Goal: Information Seeking & Learning: Learn about a topic

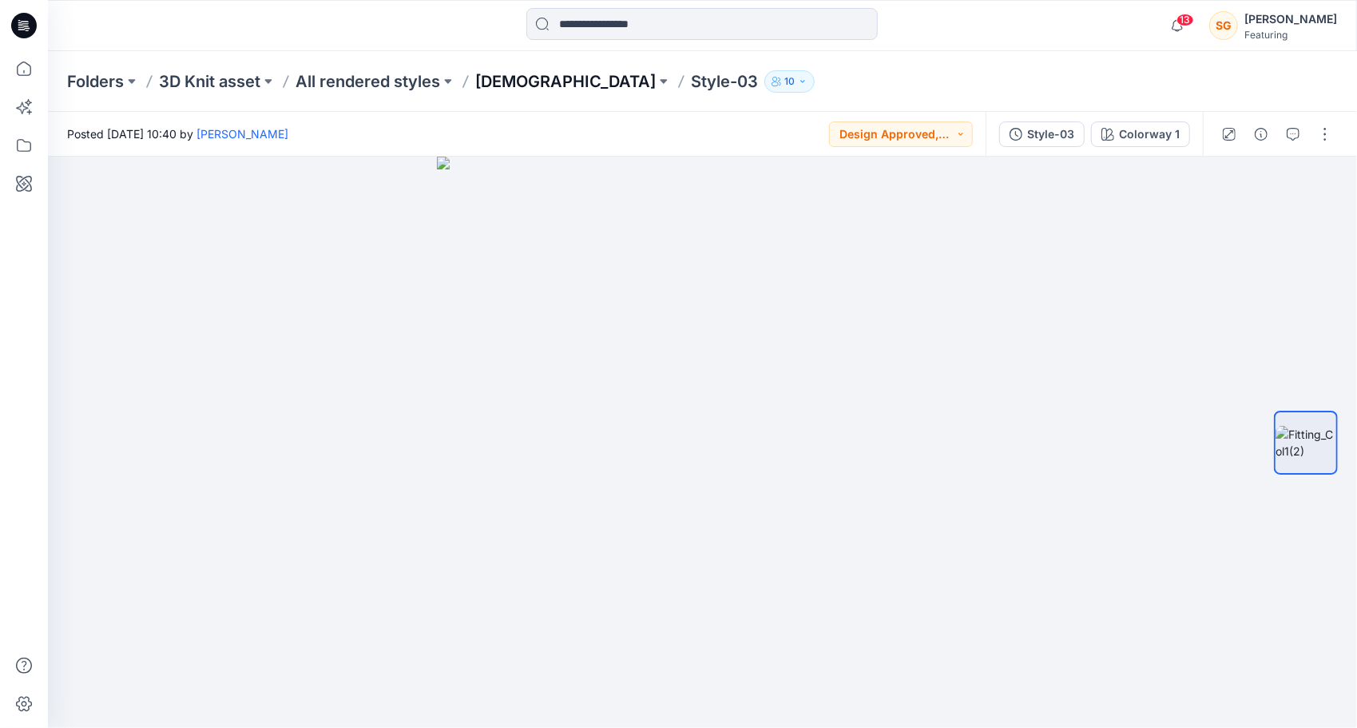
click at [489, 78] on p "[DEMOGRAPHIC_DATA]" at bounding box center [565, 81] width 181 height 22
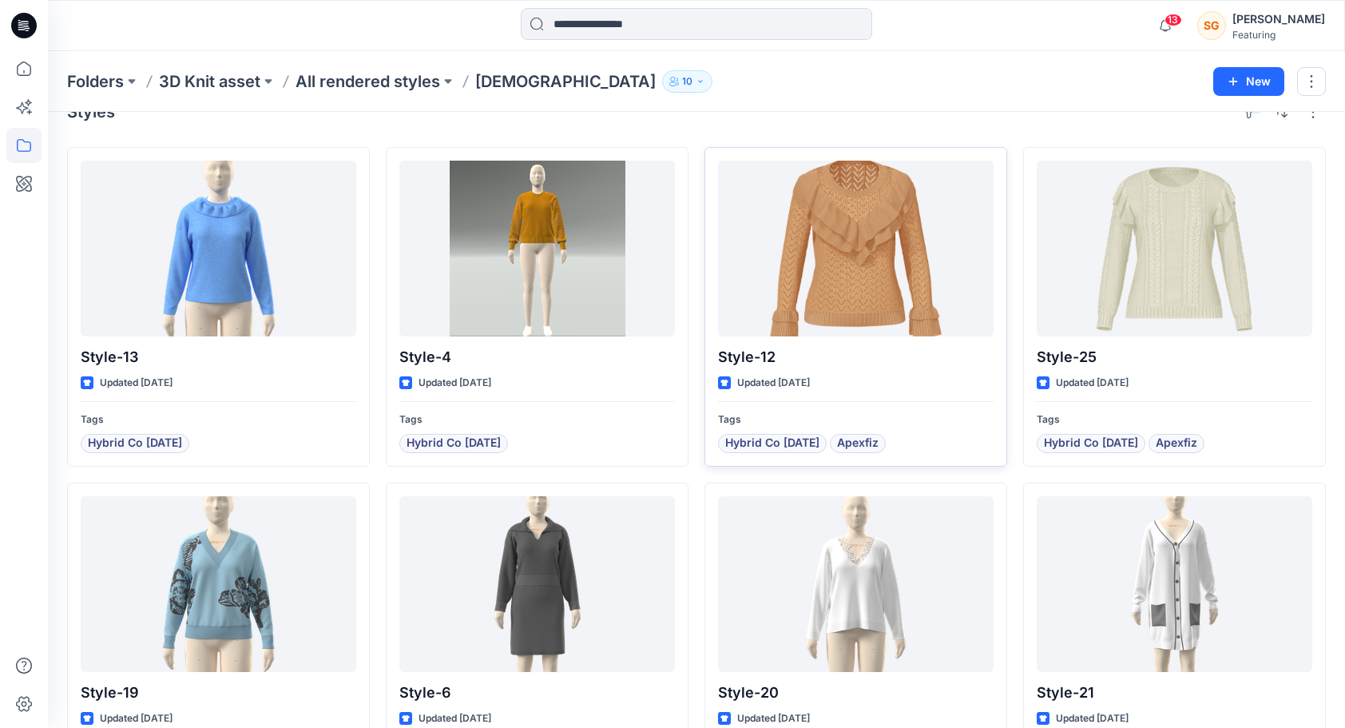
scroll to position [31, 0]
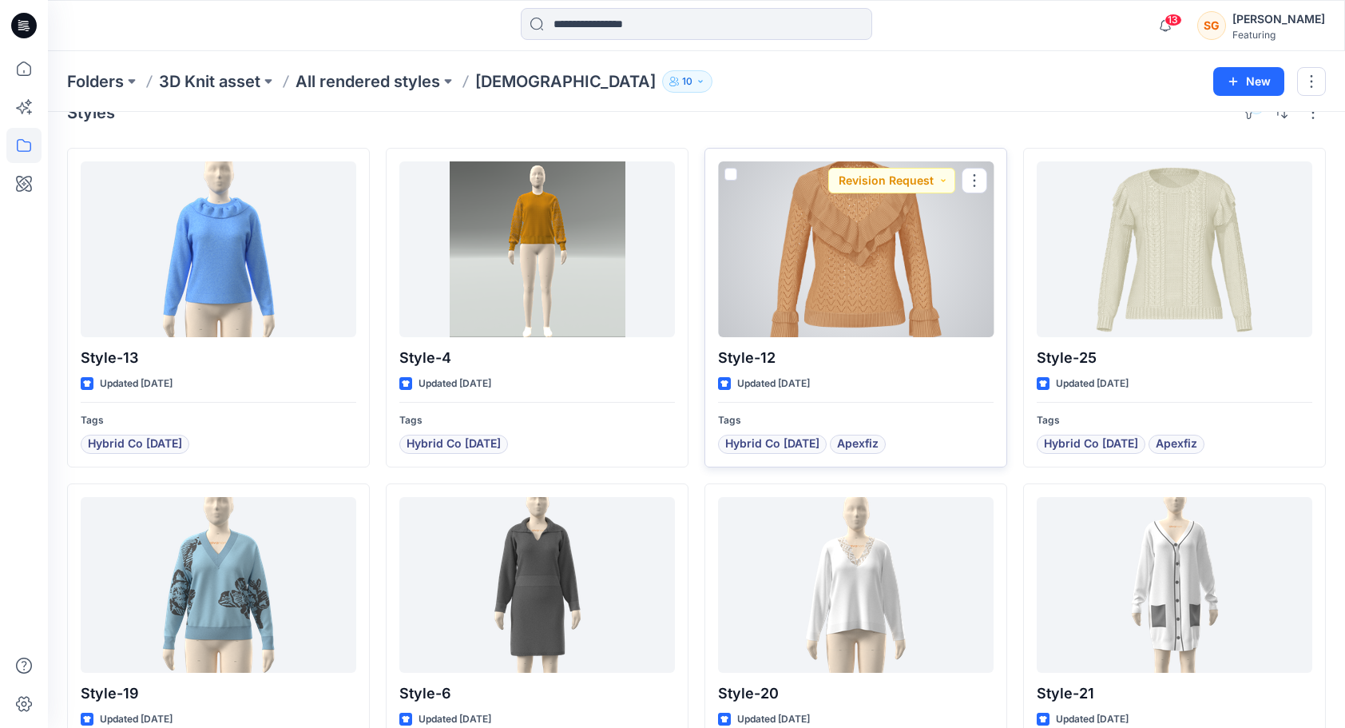
click at [871, 284] on div at bounding box center [856, 249] width 276 height 176
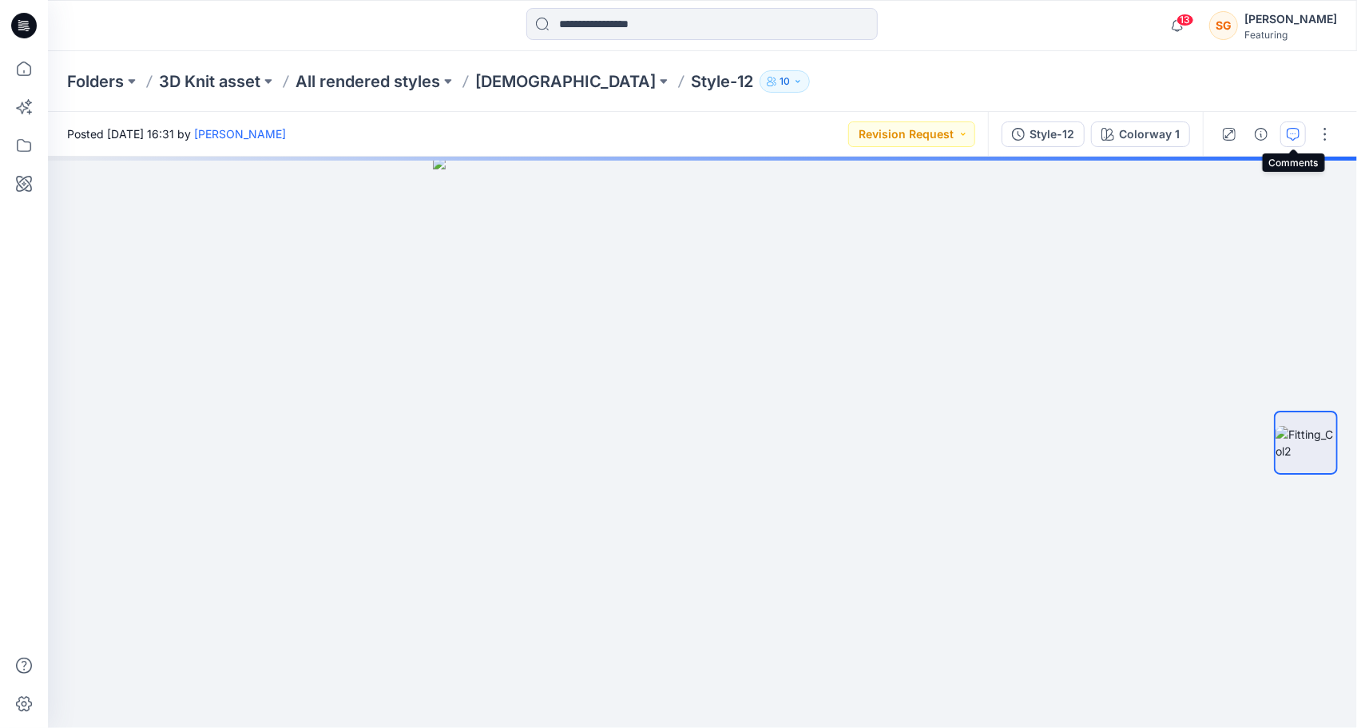
click at [1293, 136] on icon "button" at bounding box center [1293, 134] width 13 height 13
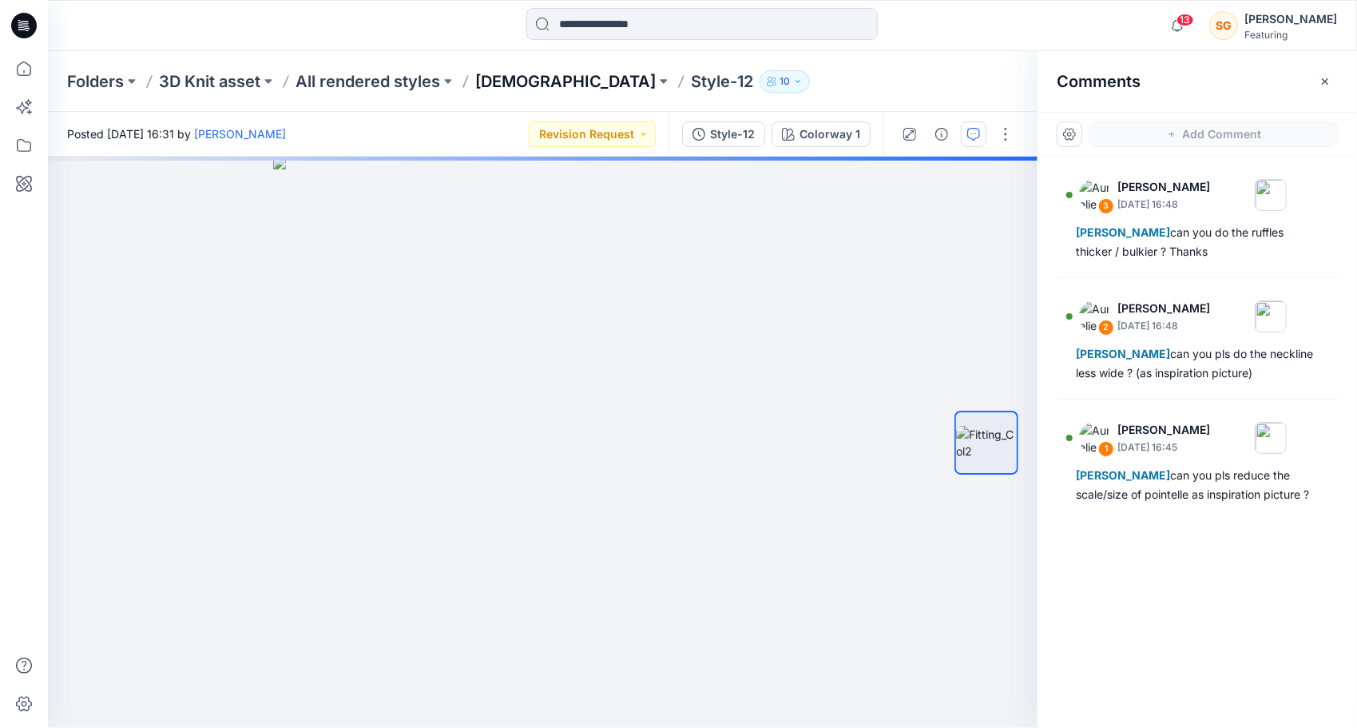
click at [510, 76] on p "[DEMOGRAPHIC_DATA]" at bounding box center [565, 81] width 181 height 22
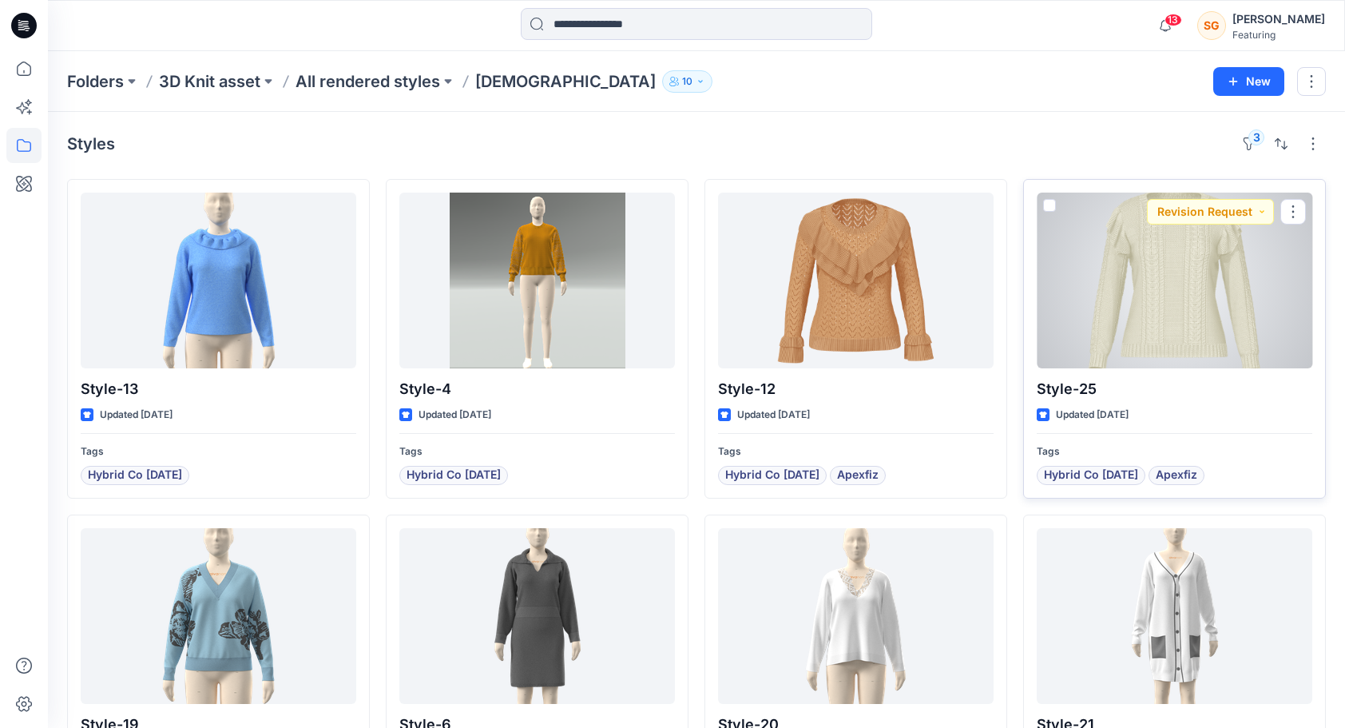
click at [1144, 307] on div at bounding box center [1175, 281] width 276 height 176
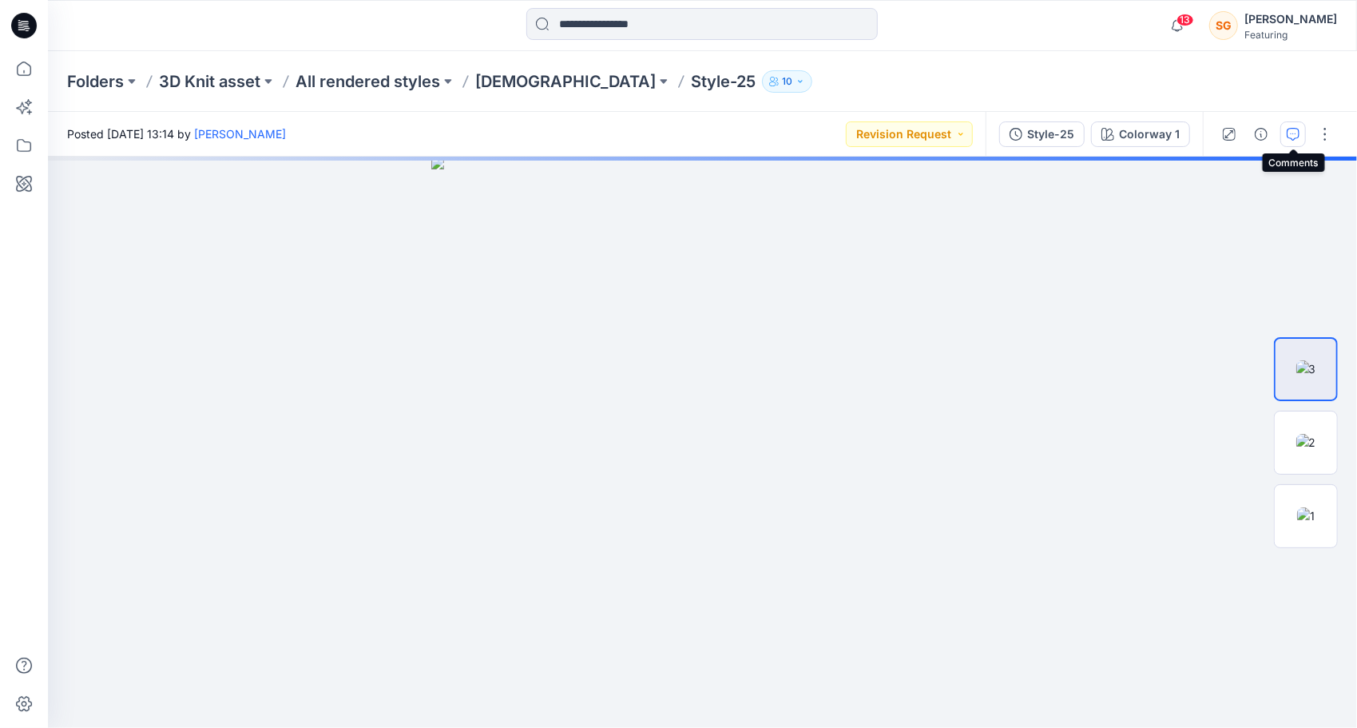
click at [1296, 133] on icon "button" at bounding box center [1294, 133] width 6 height 1
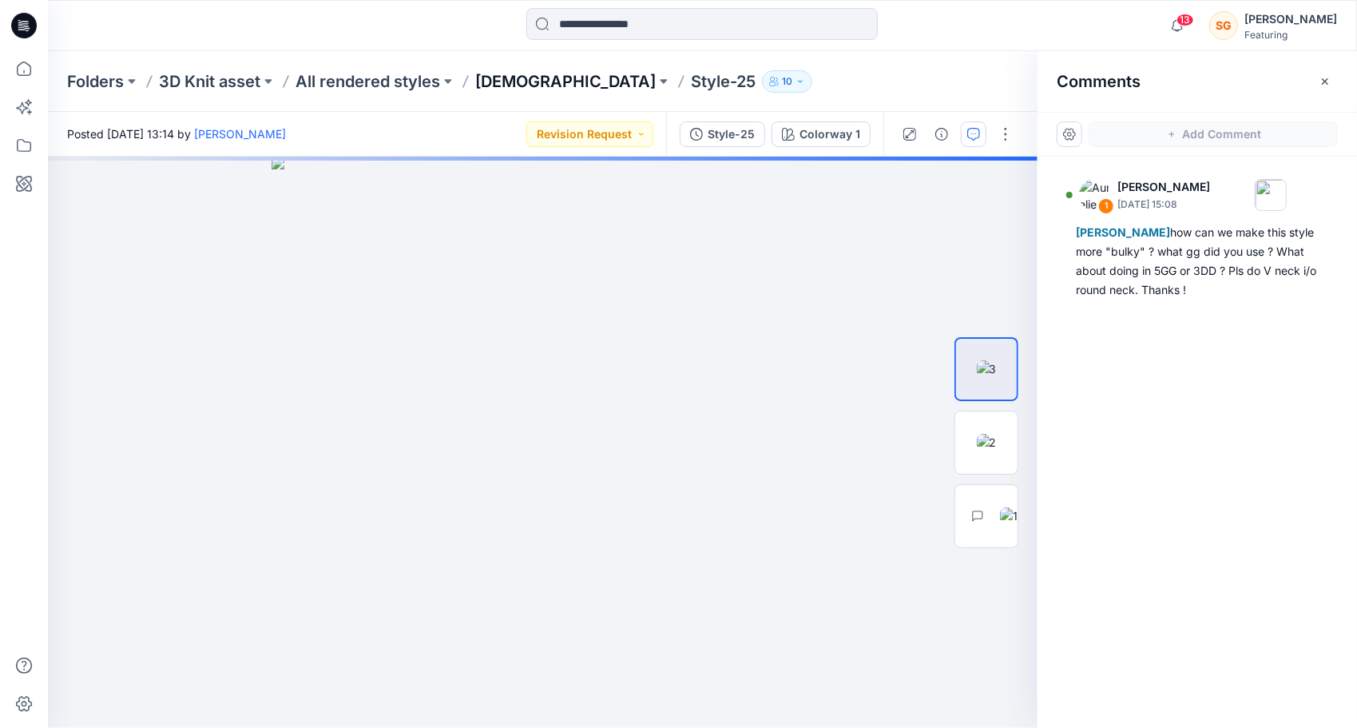
click at [502, 85] on p "[DEMOGRAPHIC_DATA]" at bounding box center [565, 81] width 181 height 22
